Goal: Information Seeking & Learning: Learn about a topic

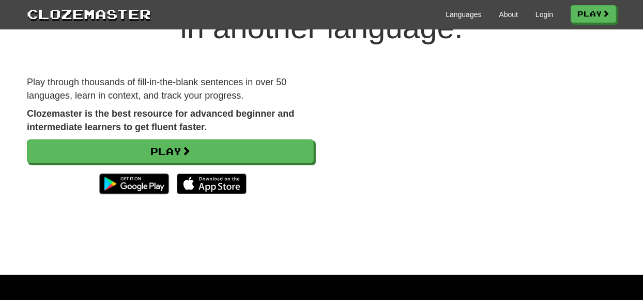
scroll to position [86, 0]
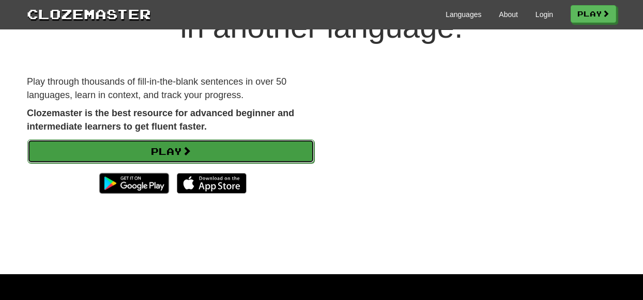
click at [180, 151] on link "Play" at bounding box center [170, 152] width 287 height 24
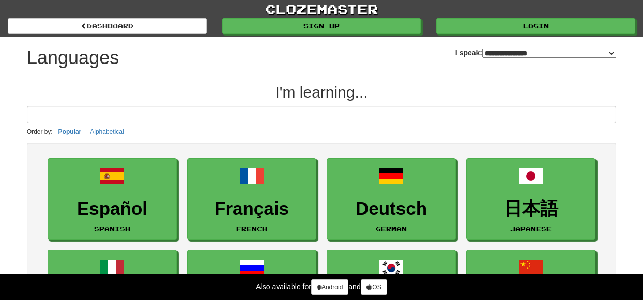
select select "*******"
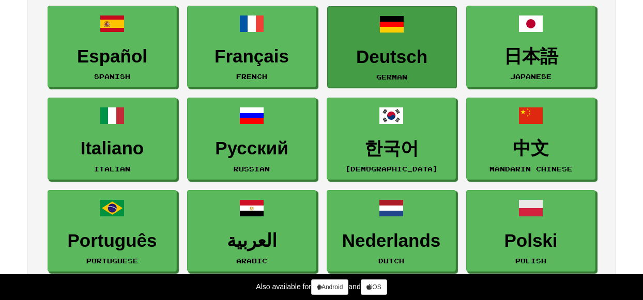
scroll to position [158, 0]
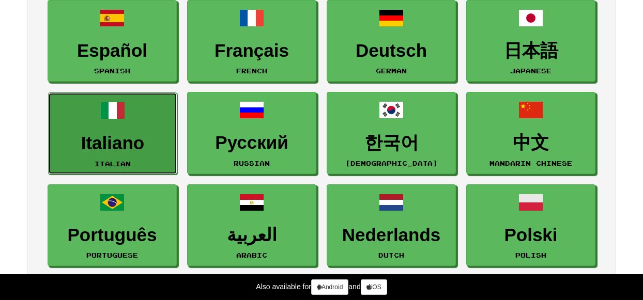
click at [138, 137] on h3 "Italiano" at bounding box center [113, 143] width 118 height 20
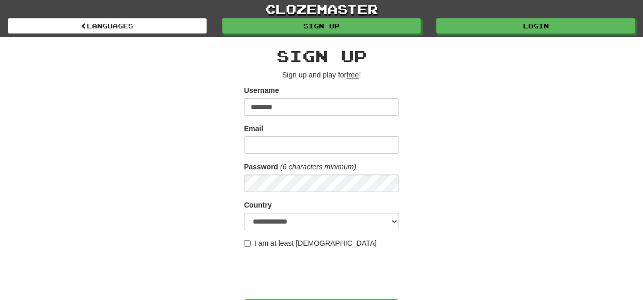
type input "********"
type input "**********"
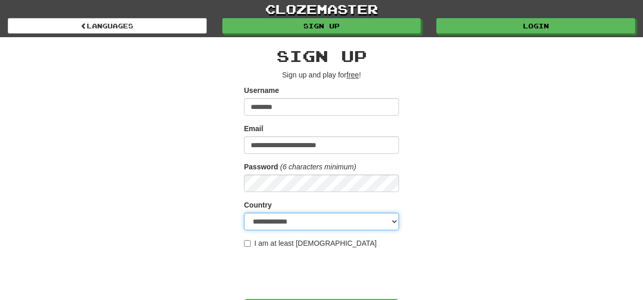
click at [275, 225] on select "**********" at bounding box center [321, 222] width 155 height 18
select select "**"
click at [244, 213] on select "**********" at bounding box center [321, 222] width 155 height 18
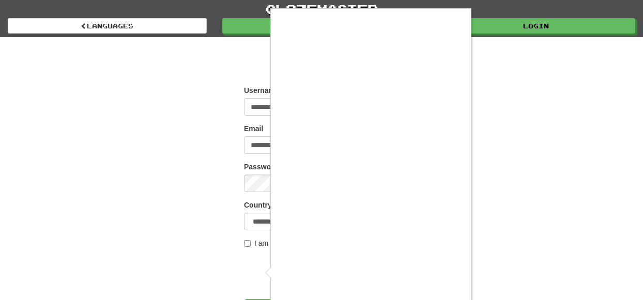
click at [526, 201] on div at bounding box center [321, 150] width 643 height 300
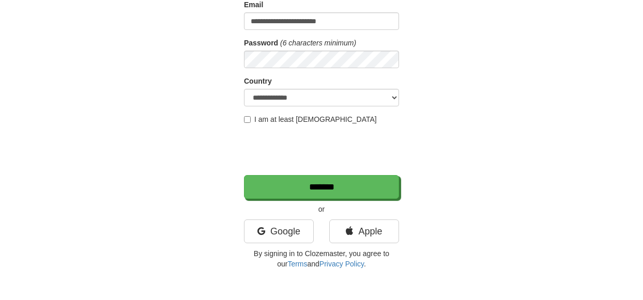
scroll to position [127, 0]
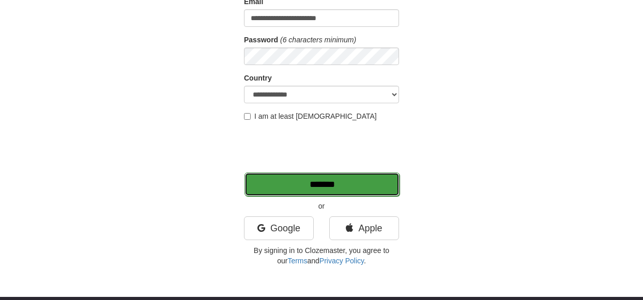
click at [340, 185] on input "*******" at bounding box center [321, 185] width 155 height 24
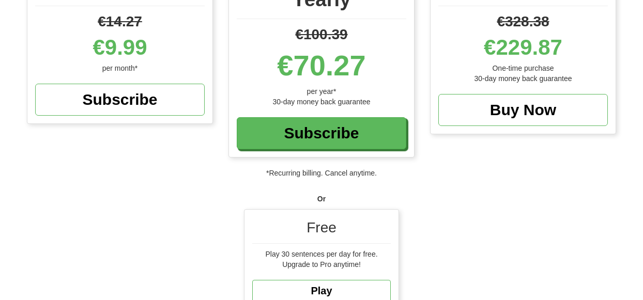
scroll to position [274, 0]
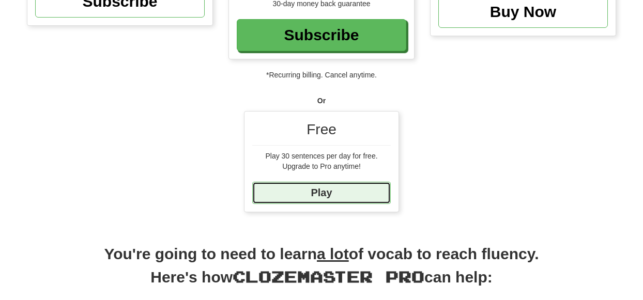
click at [355, 196] on link "Play" at bounding box center [321, 193] width 138 height 22
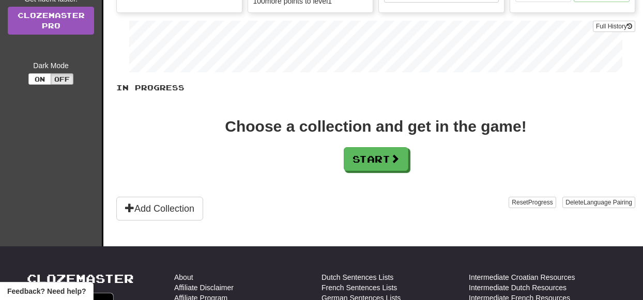
scroll to position [209, 0]
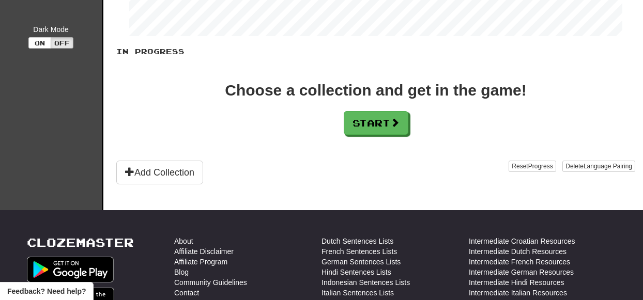
click at [382, 106] on div "Choose a collection and get in the game! Start" at bounding box center [375, 109] width 519 height 52
click at [379, 119] on button "Start" at bounding box center [376, 124] width 65 height 24
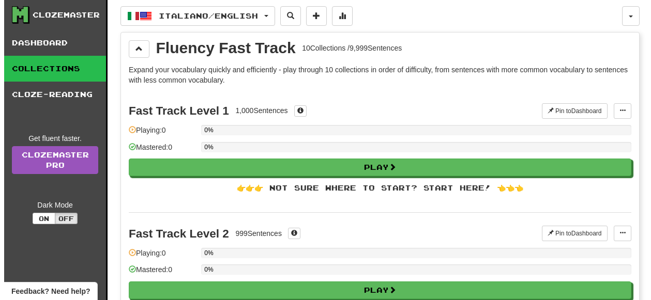
scroll to position [34, 0]
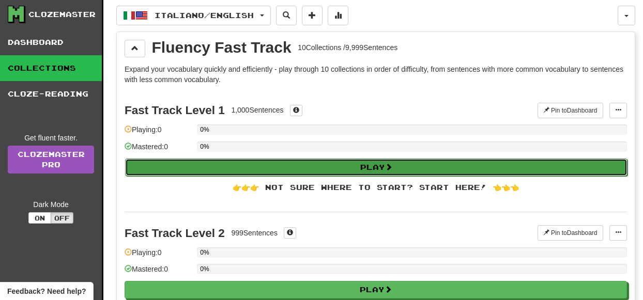
click at [379, 168] on button "Play" at bounding box center [376, 168] width 502 height 18
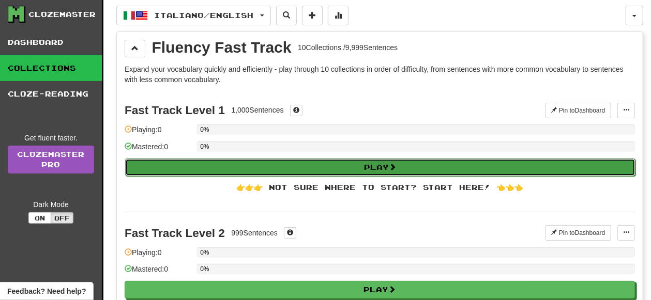
select select "**"
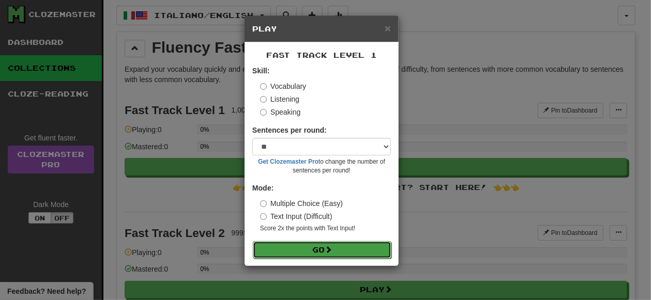
click at [316, 249] on button "Go" at bounding box center [322, 250] width 138 height 18
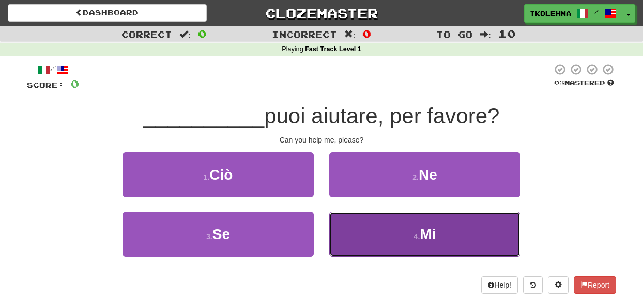
click at [355, 243] on button "4 . Mi" at bounding box center [424, 234] width 191 height 45
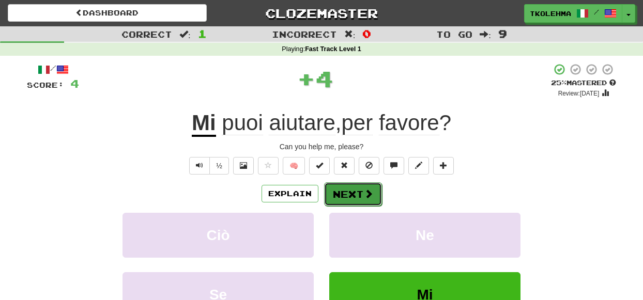
click at [349, 197] on button "Next" at bounding box center [353, 194] width 58 height 24
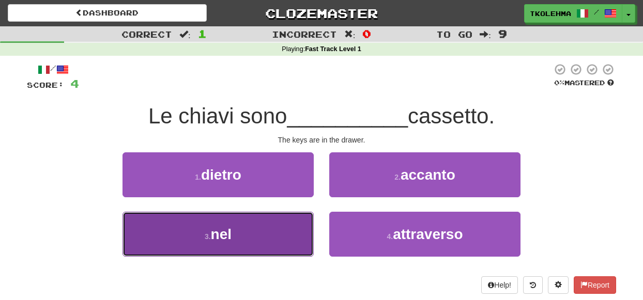
click at [276, 228] on button "3 . nel" at bounding box center [217, 234] width 191 height 45
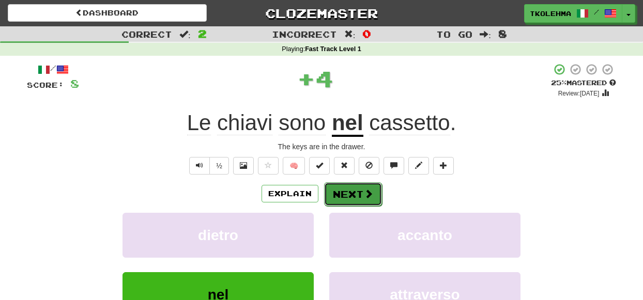
click at [359, 196] on button "Next" at bounding box center [353, 194] width 58 height 24
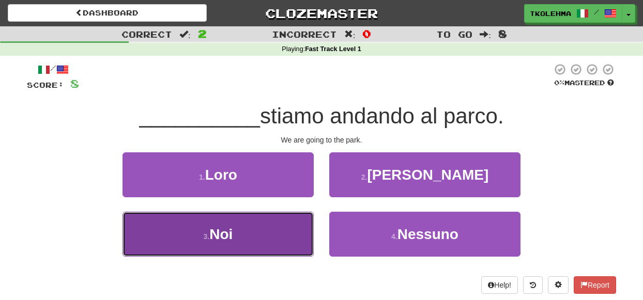
click at [275, 235] on button "3 . Noi" at bounding box center [217, 234] width 191 height 45
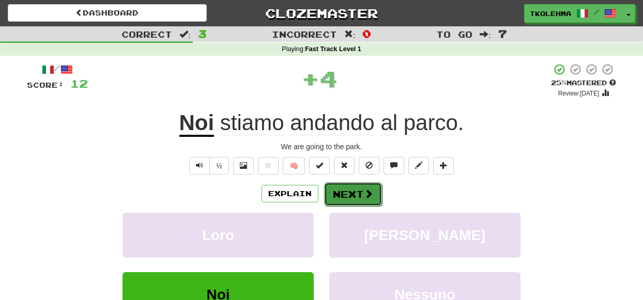
click at [360, 192] on button "Next" at bounding box center [353, 194] width 58 height 24
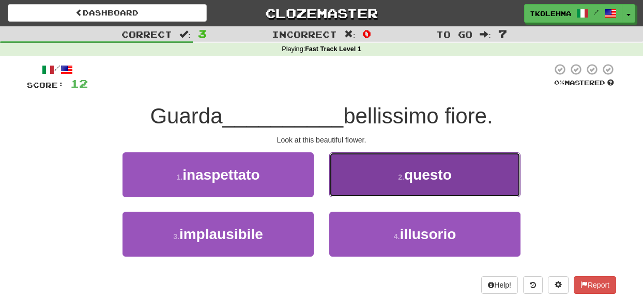
click at [361, 181] on button "2 . questo" at bounding box center [424, 174] width 191 height 45
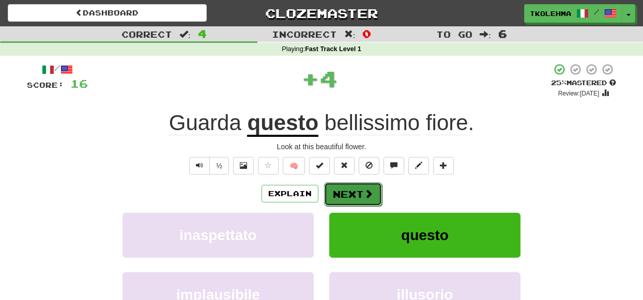
click at [361, 188] on button "Next" at bounding box center [353, 194] width 58 height 24
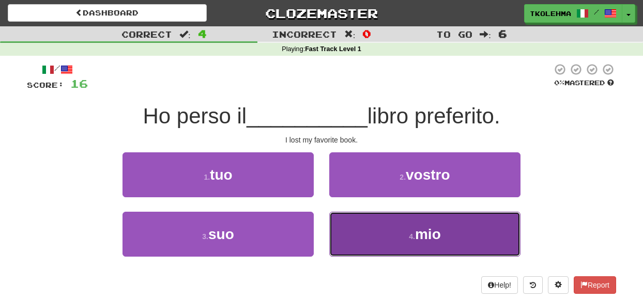
click at [381, 221] on button "4 . mio" at bounding box center [424, 234] width 191 height 45
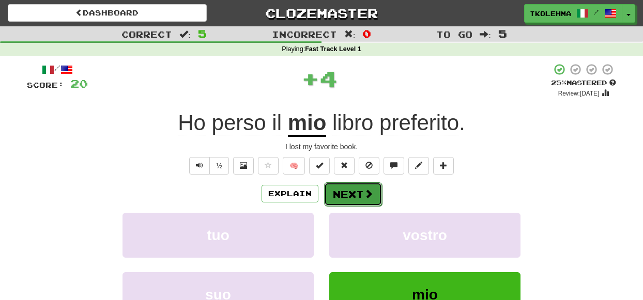
click at [359, 189] on button "Next" at bounding box center [353, 194] width 58 height 24
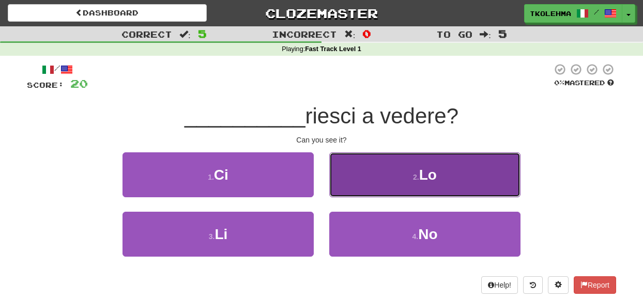
click at [444, 184] on button "2 . Lo" at bounding box center [424, 174] width 191 height 45
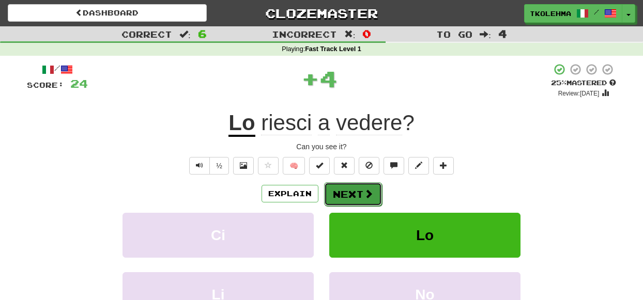
click at [349, 197] on button "Next" at bounding box center [353, 194] width 58 height 24
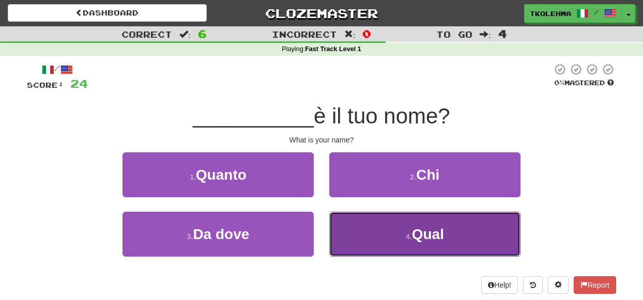
click at [369, 234] on button "4 . Qual" at bounding box center [424, 234] width 191 height 45
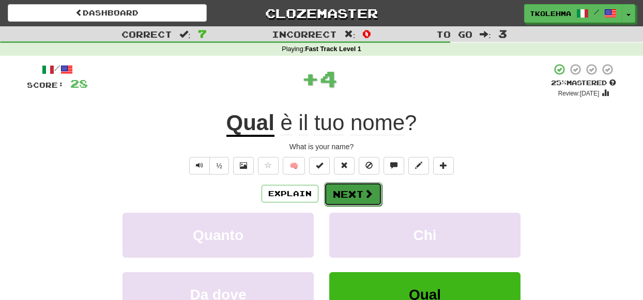
click at [352, 182] on button "Next" at bounding box center [353, 194] width 58 height 24
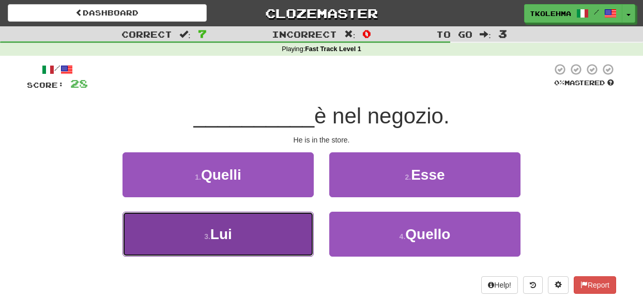
click at [266, 231] on button "3 . Lui" at bounding box center [217, 234] width 191 height 45
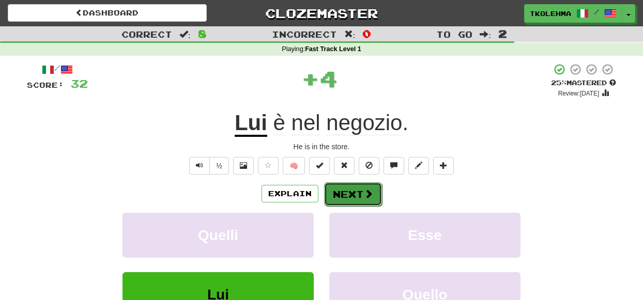
click at [353, 196] on button "Next" at bounding box center [353, 194] width 58 height 24
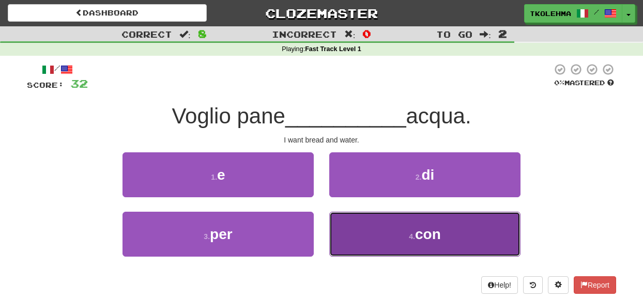
click at [380, 234] on button "4 . con" at bounding box center [424, 234] width 191 height 45
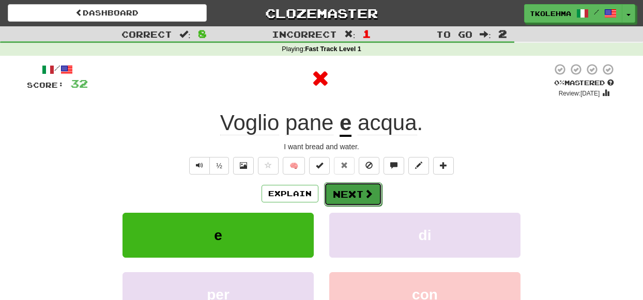
click at [345, 195] on button "Next" at bounding box center [353, 194] width 58 height 24
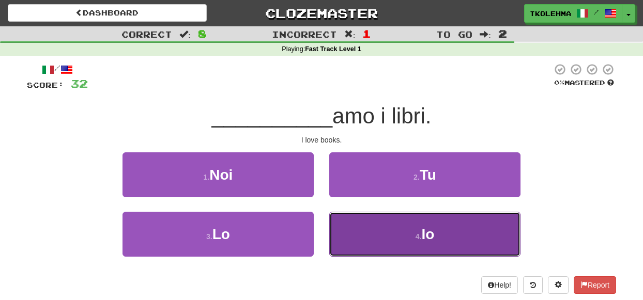
click at [370, 224] on button "4 . Io" at bounding box center [424, 234] width 191 height 45
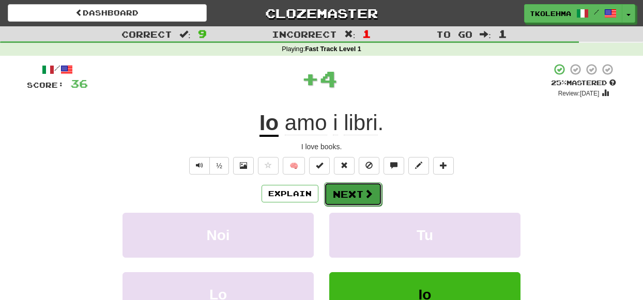
click at [358, 195] on button "Next" at bounding box center [353, 194] width 58 height 24
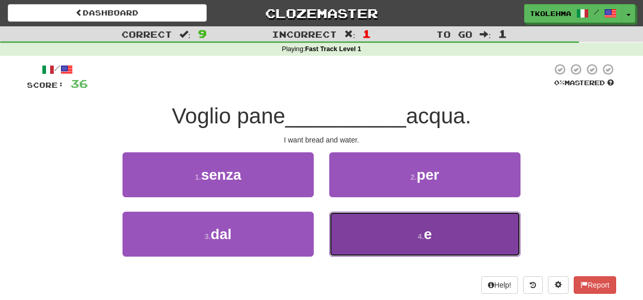
click at [366, 225] on button "4 . e" at bounding box center [424, 234] width 191 height 45
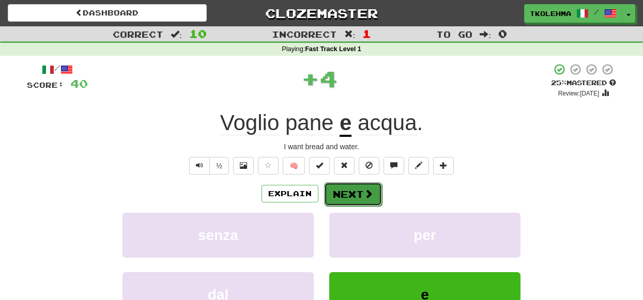
click at [358, 197] on button "Next" at bounding box center [353, 194] width 58 height 24
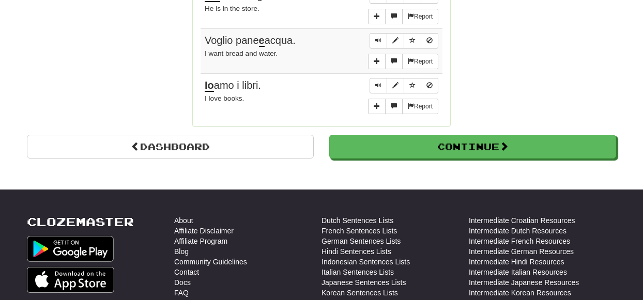
scroll to position [950, 0]
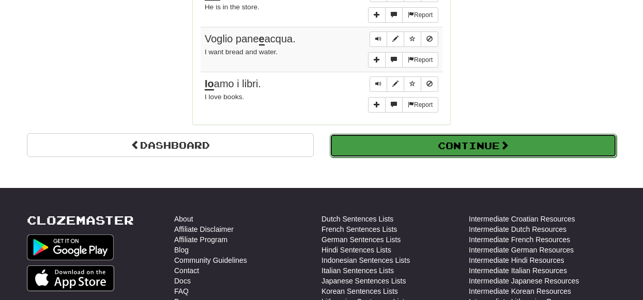
click at [487, 134] on button "Continue" at bounding box center [473, 146] width 287 height 24
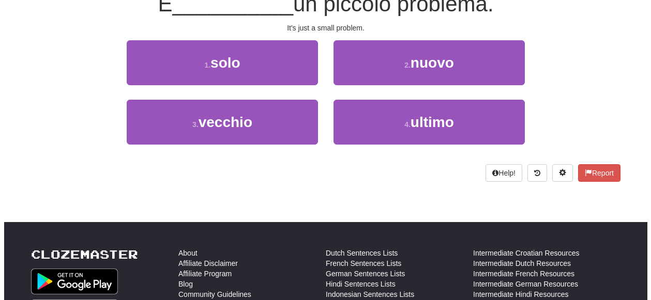
scroll to position [0, 0]
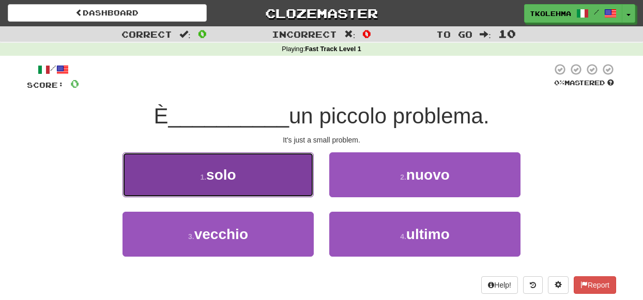
click at [239, 185] on button "1 . solo" at bounding box center [217, 174] width 191 height 45
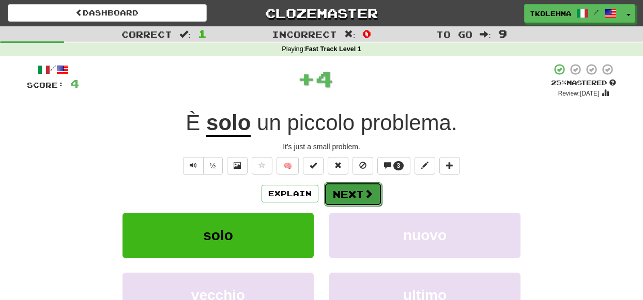
click at [348, 192] on button "Next" at bounding box center [353, 194] width 58 height 24
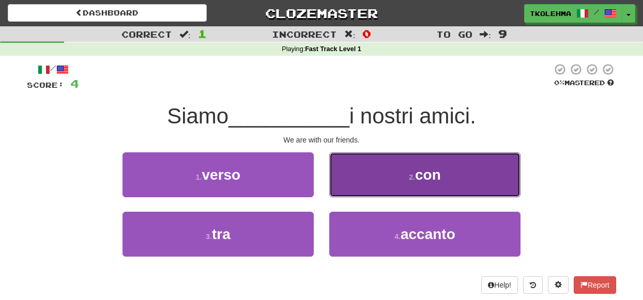
click at [390, 182] on button "2 . con" at bounding box center [424, 174] width 191 height 45
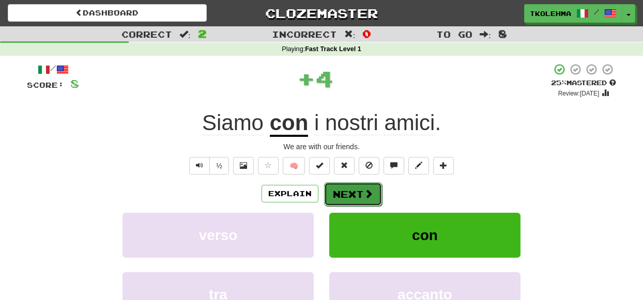
click at [359, 188] on button "Next" at bounding box center [353, 194] width 58 height 24
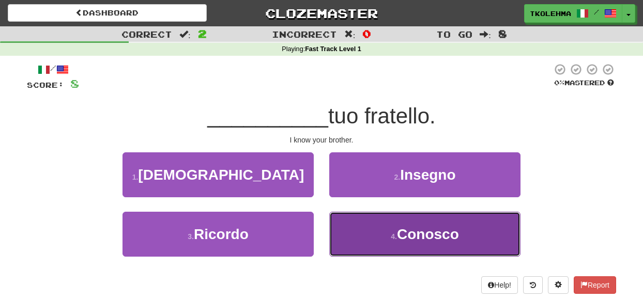
click at [368, 238] on button "4 . Conosco" at bounding box center [424, 234] width 191 height 45
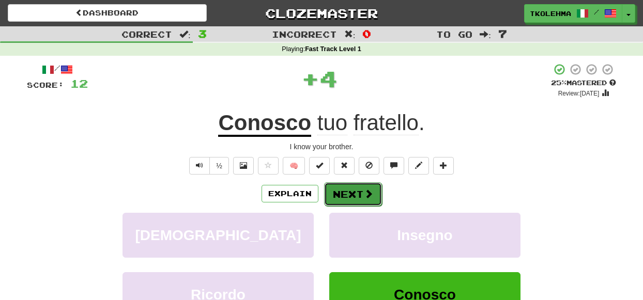
click at [360, 192] on button "Next" at bounding box center [353, 194] width 58 height 24
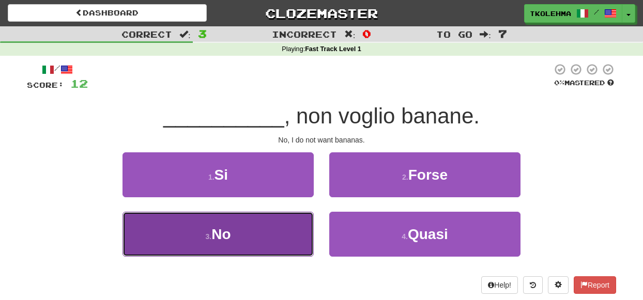
click at [281, 240] on button "3 . No" at bounding box center [217, 234] width 191 height 45
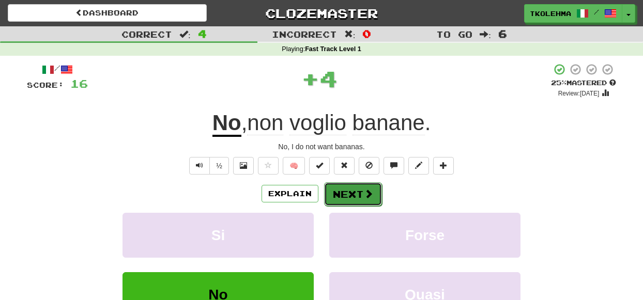
click at [352, 195] on button "Next" at bounding box center [353, 194] width 58 height 24
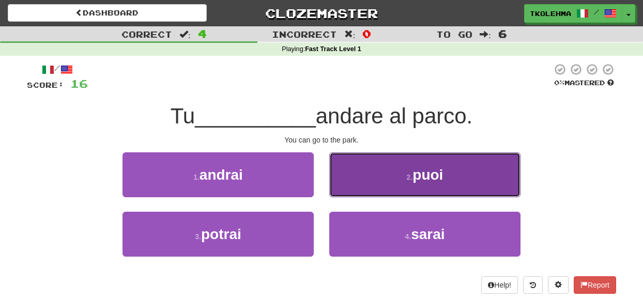
click at [363, 189] on button "2 . puoi" at bounding box center [424, 174] width 191 height 45
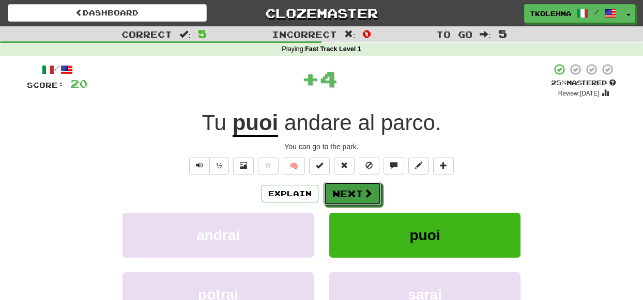
click at [363, 189] on span at bounding box center [367, 193] width 9 height 9
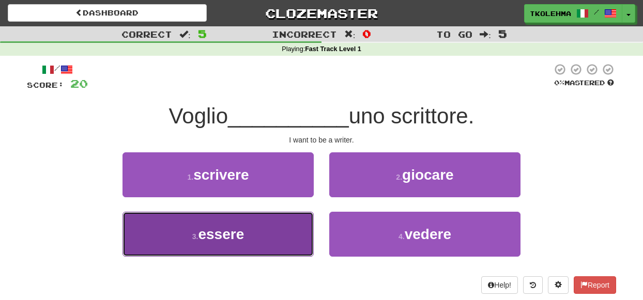
click at [254, 241] on button "3 . essere" at bounding box center [217, 234] width 191 height 45
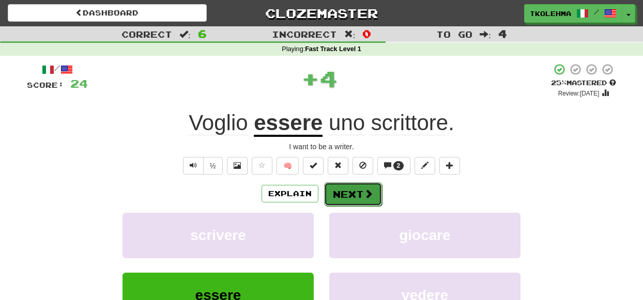
click at [364, 191] on span at bounding box center [368, 193] width 9 height 9
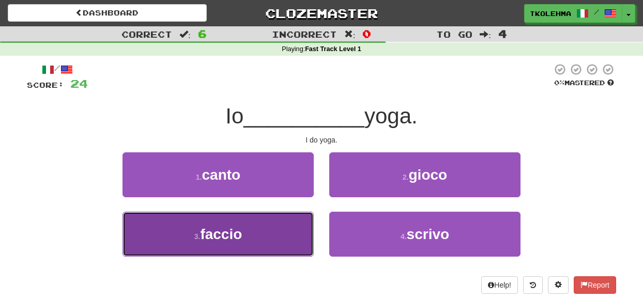
click at [286, 233] on button "3 . faccio" at bounding box center [217, 234] width 191 height 45
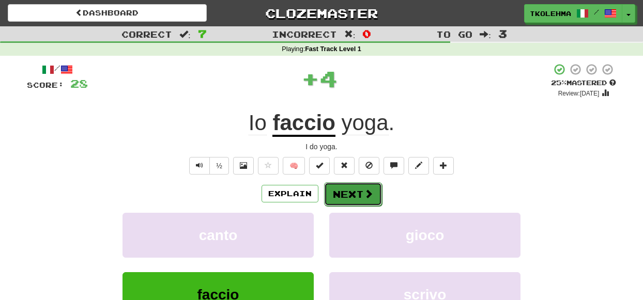
click at [351, 197] on button "Next" at bounding box center [353, 194] width 58 height 24
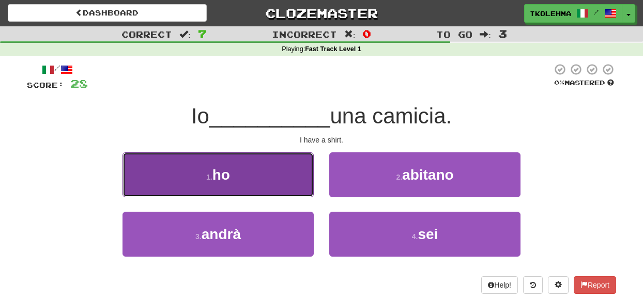
click at [283, 187] on button "1 . ho" at bounding box center [217, 174] width 191 height 45
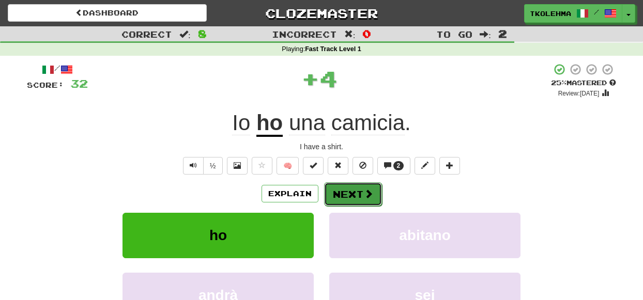
click at [334, 194] on button "Next" at bounding box center [353, 194] width 58 height 24
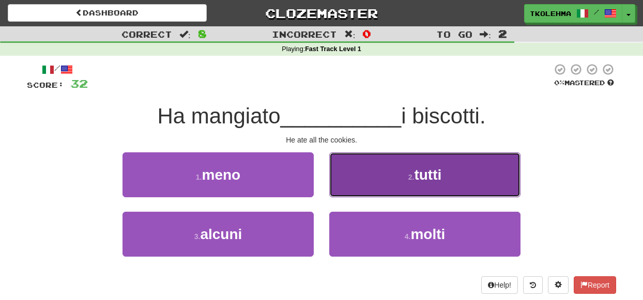
click at [371, 182] on button "2 . tutti" at bounding box center [424, 174] width 191 height 45
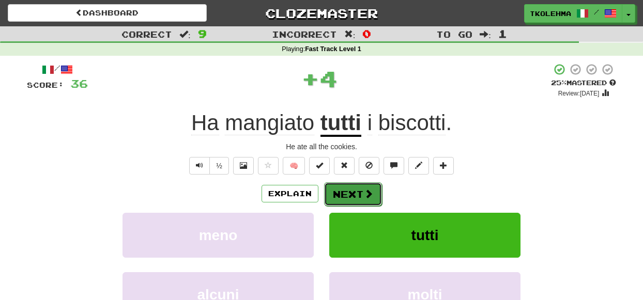
click at [361, 200] on button "Next" at bounding box center [353, 194] width 58 height 24
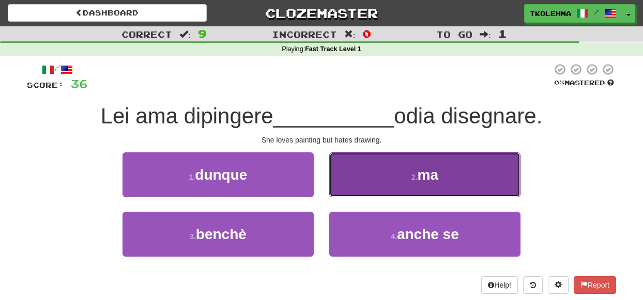
click at [382, 189] on button "2 . ma" at bounding box center [424, 174] width 191 height 45
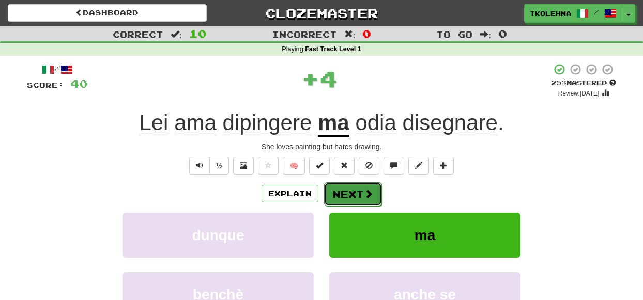
click at [351, 193] on button "Next" at bounding box center [353, 194] width 58 height 24
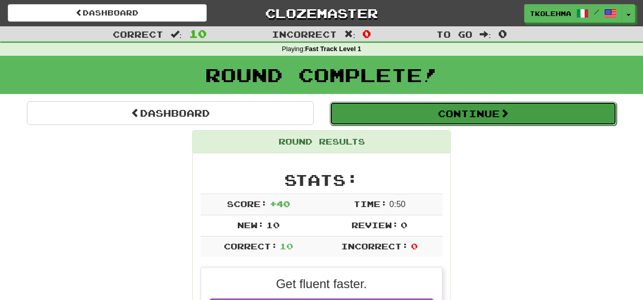
click at [486, 110] on button "Continue" at bounding box center [473, 114] width 287 height 24
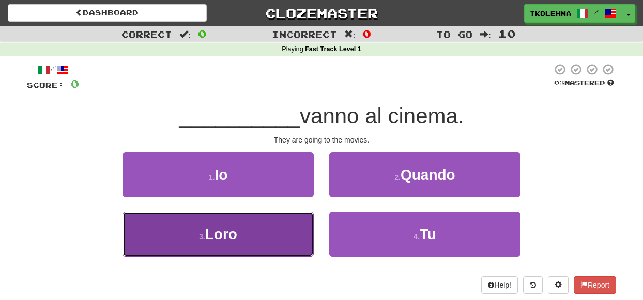
click at [300, 233] on button "3 . [GEOGRAPHIC_DATA]" at bounding box center [217, 234] width 191 height 45
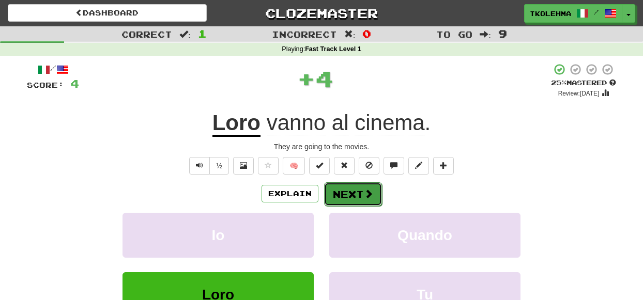
click at [365, 192] on span at bounding box center [368, 193] width 9 height 9
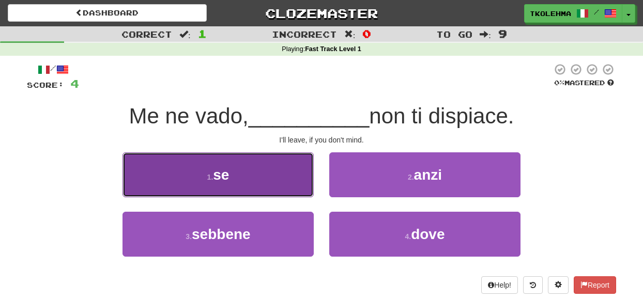
click at [279, 177] on button "1 . se" at bounding box center [217, 174] width 191 height 45
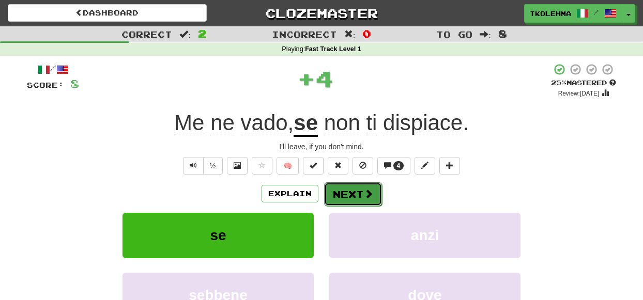
click at [369, 193] on span at bounding box center [368, 193] width 9 height 9
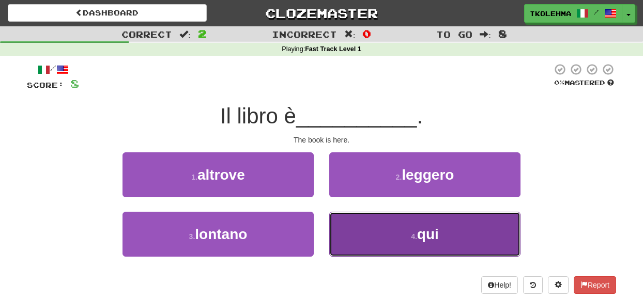
click at [453, 230] on button "4 . qui" at bounding box center [424, 234] width 191 height 45
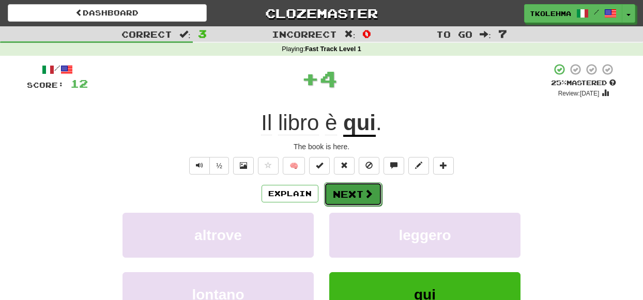
click at [353, 191] on button "Next" at bounding box center [353, 194] width 58 height 24
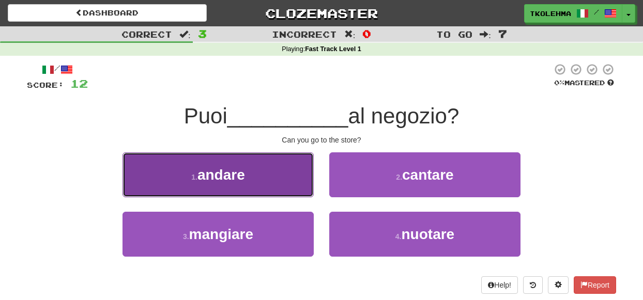
click at [287, 177] on button "1 . andare" at bounding box center [217, 174] width 191 height 45
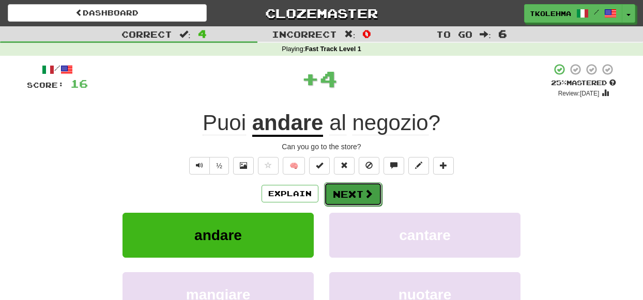
click at [349, 187] on button "Next" at bounding box center [353, 194] width 58 height 24
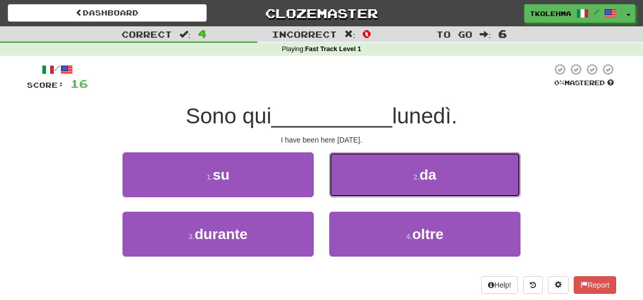
click at [349, 187] on button "2 . da" at bounding box center [424, 174] width 191 height 45
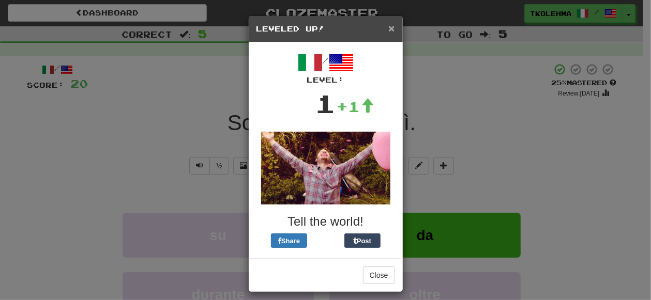
click at [388, 28] on span "×" at bounding box center [391, 28] width 6 height 12
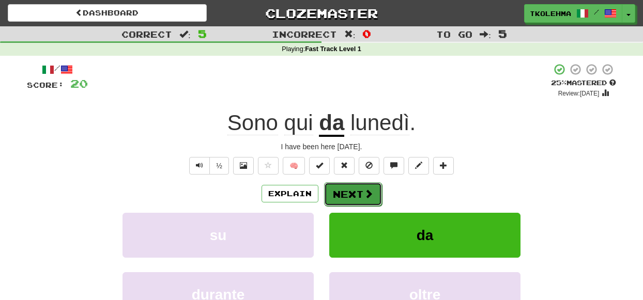
click at [364, 195] on span at bounding box center [368, 193] width 9 height 9
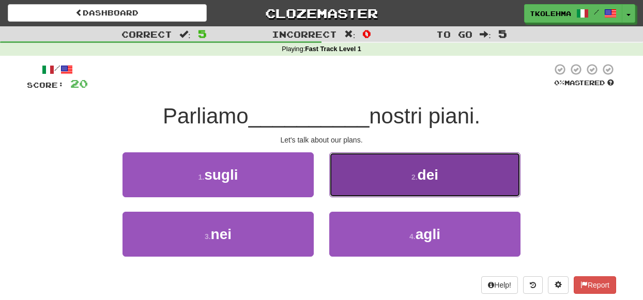
click at [375, 174] on button "2 . dei" at bounding box center [424, 174] width 191 height 45
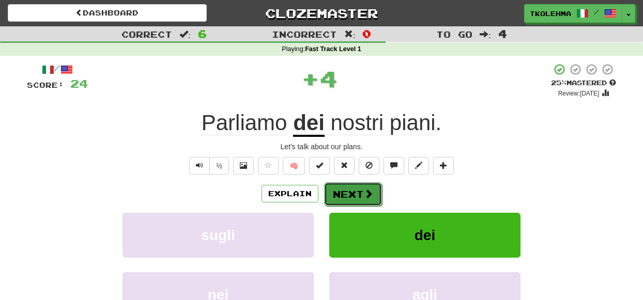
click at [358, 198] on button "Next" at bounding box center [353, 194] width 58 height 24
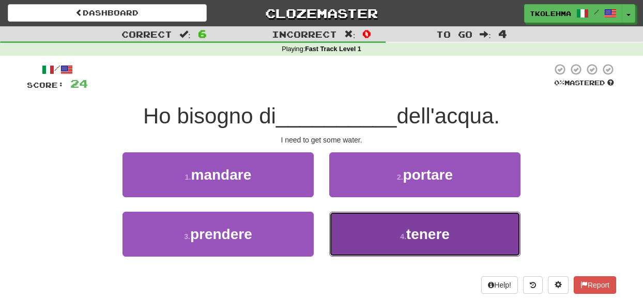
click at [362, 230] on button "4 . tenere" at bounding box center [424, 234] width 191 height 45
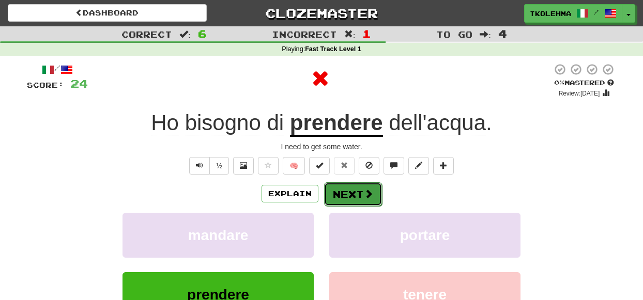
click at [357, 193] on button "Next" at bounding box center [353, 194] width 58 height 24
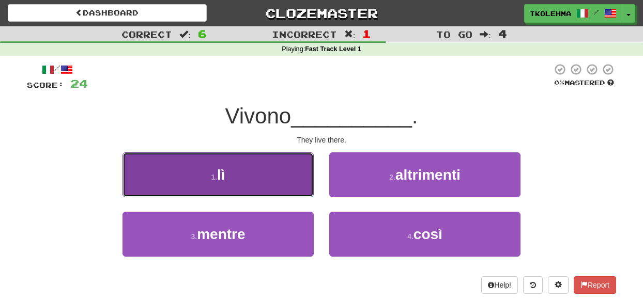
click at [286, 180] on button "1 . lì" at bounding box center [217, 174] width 191 height 45
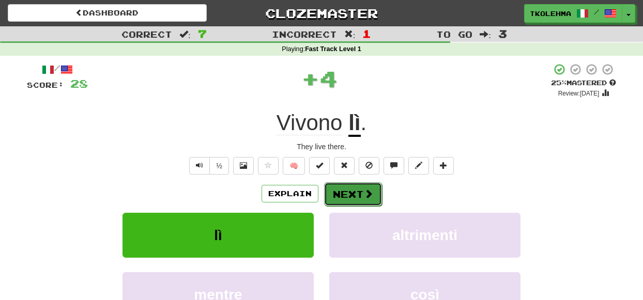
click at [347, 195] on button "Next" at bounding box center [353, 194] width 58 height 24
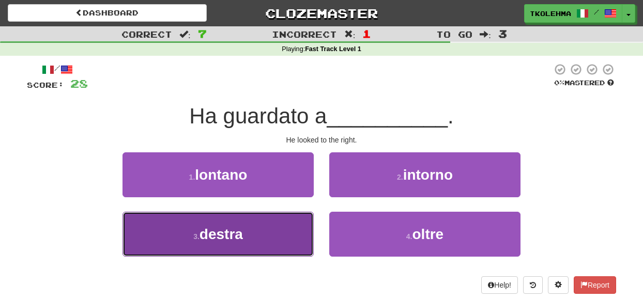
click at [276, 236] on button "3 . destra" at bounding box center [217, 234] width 191 height 45
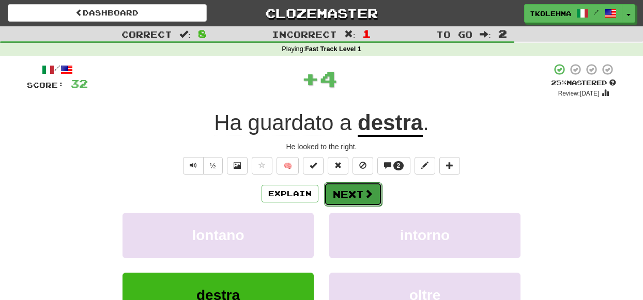
click at [360, 196] on button "Next" at bounding box center [353, 194] width 58 height 24
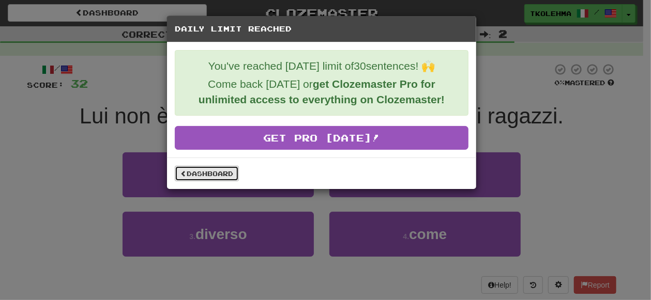
click at [216, 175] on link "Dashboard" at bounding box center [207, 174] width 64 height 16
